Goal: Transaction & Acquisition: Download file/media

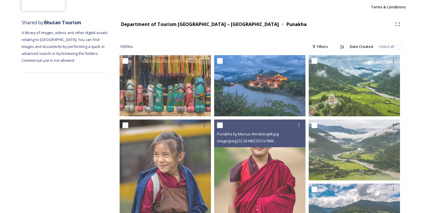
scroll to position [55, 0]
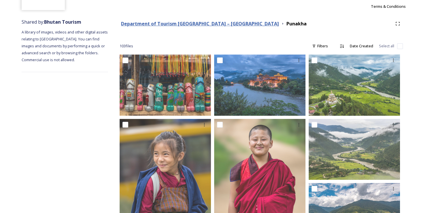
click at [185, 23] on strong "Department of Tourism [GEOGRAPHIC_DATA] – [GEOGRAPHIC_DATA]" at bounding box center [200, 23] width 158 height 6
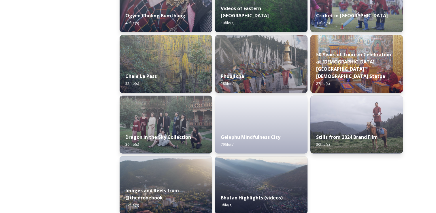
scroll to position [972, 0]
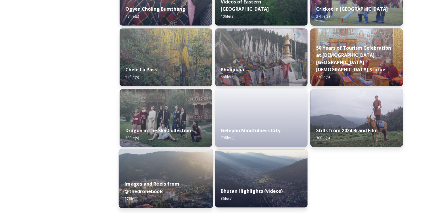
click at [180, 169] on img at bounding box center [166, 178] width 94 height 59
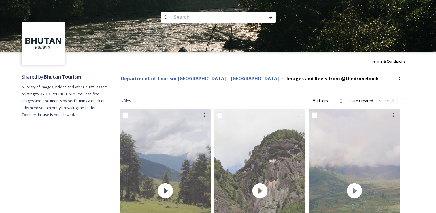
click at [170, 77] on strong "Department of Tourism [GEOGRAPHIC_DATA] – [GEOGRAPHIC_DATA]" at bounding box center [200, 78] width 158 height 6
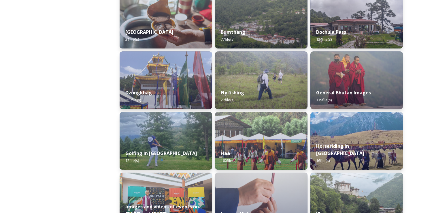
scroll to position [223, 0]
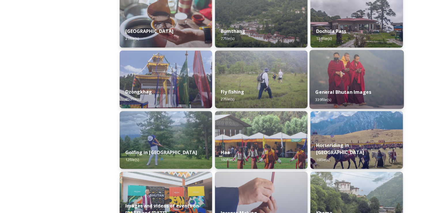
click at [335, 85] on div "General Bhutan Images 339 file(s)" at bounding box center [357, 95] width 94 height 26
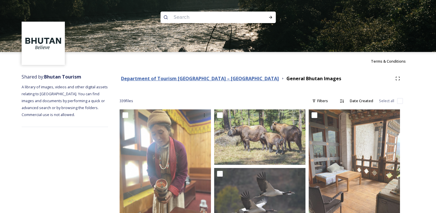
click at [206, 80] on strong "Department of Tourism [GEOGRAPHIC_DATA] – [GEOGRAPHIC_DATA]" at bounding box center [200, 78] width 158 height 6
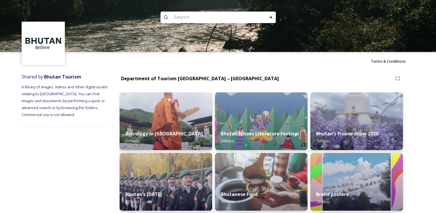
click at [225, 21] on input at bounding box center [210, 17] width 79 height 13
type input "Laya"
click at [270, 18] on icon at bounding box center [270, 17] width 5 height 5
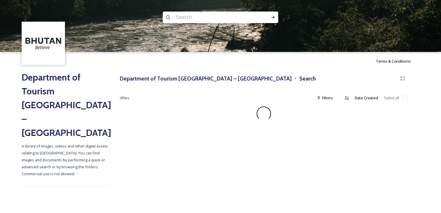
click at [250, 163] on div "Terms & Conditions Department of Tourism [GEOGRAPHIC_DATA] – Brand Centre A lib…" at bounding box center [220, 106] width 441 height 213
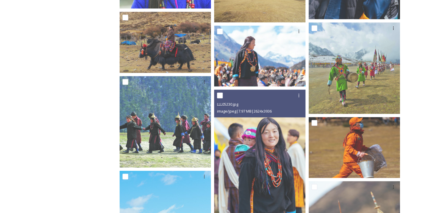
scroll to position [1448, 0]
click at [250, 163] on img at bounding box center [259, 157] width 91 height 137
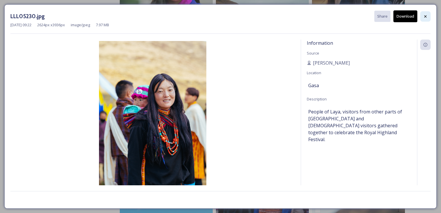
click at [426, 15] on icon at bounding box center [425, 16] width 5 height 5
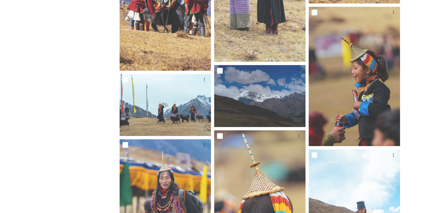
scroll to position [2841, 0]
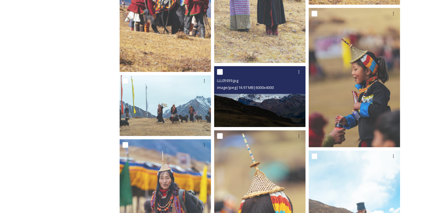
click at [250, 100] on img at bounding box center [259, 96] width 91 height 61
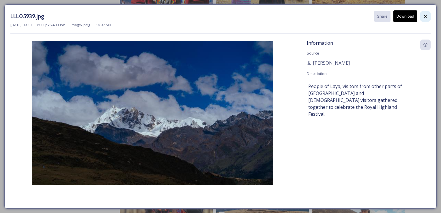
click at [425, 16] on icon at bounding box center [425, 16] width 2 height 2
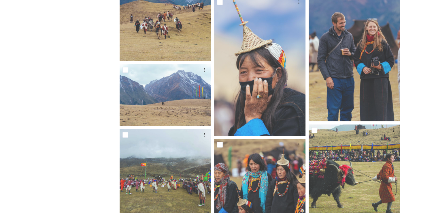
scroll to position [2476, 0]
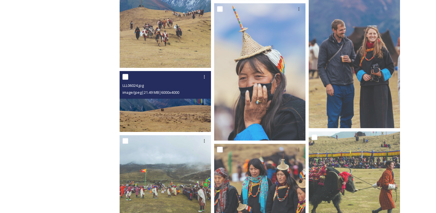
click at [163, 98] on div "LLL06024.jpg image/jpeg | 21.49 MB | 6000 x 4000" at bounding box center [165, 85] width 91 height 28
click at [181, 105] on img at bounding box center [165, 101] width 91 height 61
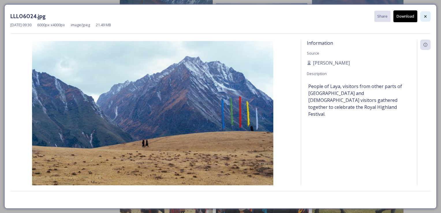
click at [426, 15] on icon at bounding box center [425, 16] width 5 height 5
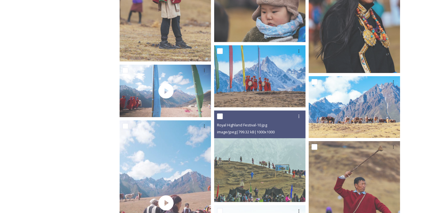
scroll to position [1848, 0]
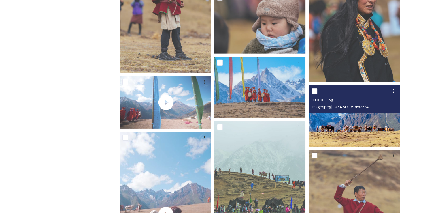
click at [347, 91] on div at bounding box center [355, 91] width 87 height 10
click at [343, 122] on img at bounding box center [354, 115] width 91 height 61
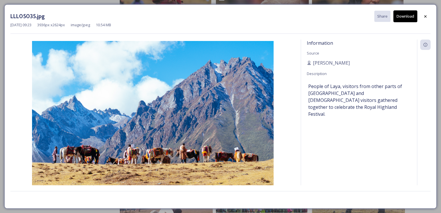
click at [402, 18] on button "Download" at bounding box center [405, 16] width 24 height 12
click at [425, 16] on icon at bounding box center [425, 16] width 2 height 2
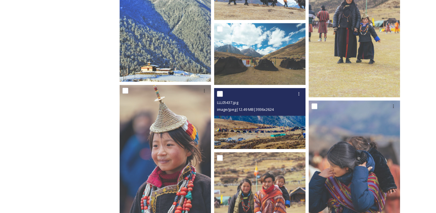
scroll to position [356, 0]
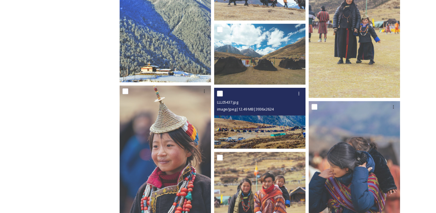
click at [221, 96] on input "checkbox" at bounding box center [220, 94] width 6 height 6
checkbox input "true"
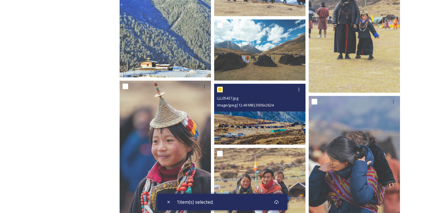
click at [267, 116] on img at bounding box center [259, 114] width 91 height 61
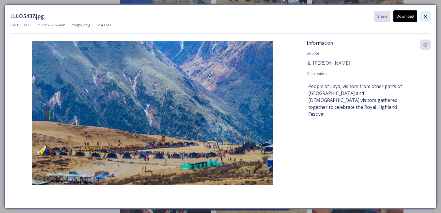
click at [426, 18] on icon at bounding box center [425, 16] width 5 height 5
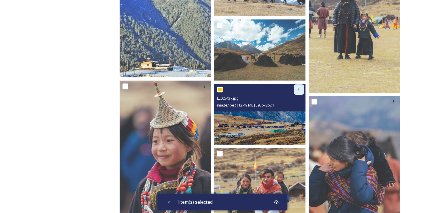
click at [298, 88] on icon at bounding box center [299, 89] width 5 height 5
click at [294, 112] on span "Download" at bounding box center [292, 112] width 18 height 5
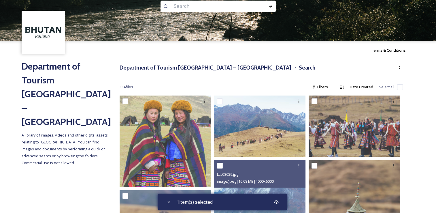
scroll to position [10, 0]
